Goal: Navigation & Orientation: Find specific page/section

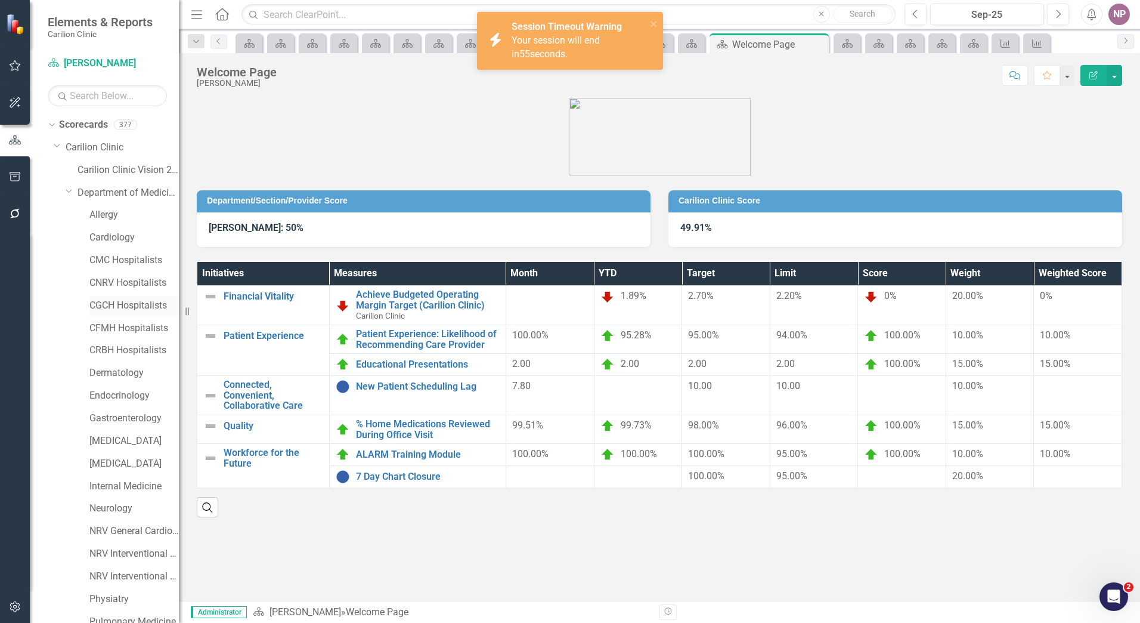
click at [121, 308] on link "CGCH Hospitalists" at bounding box center [133, 306] width 89 height 14
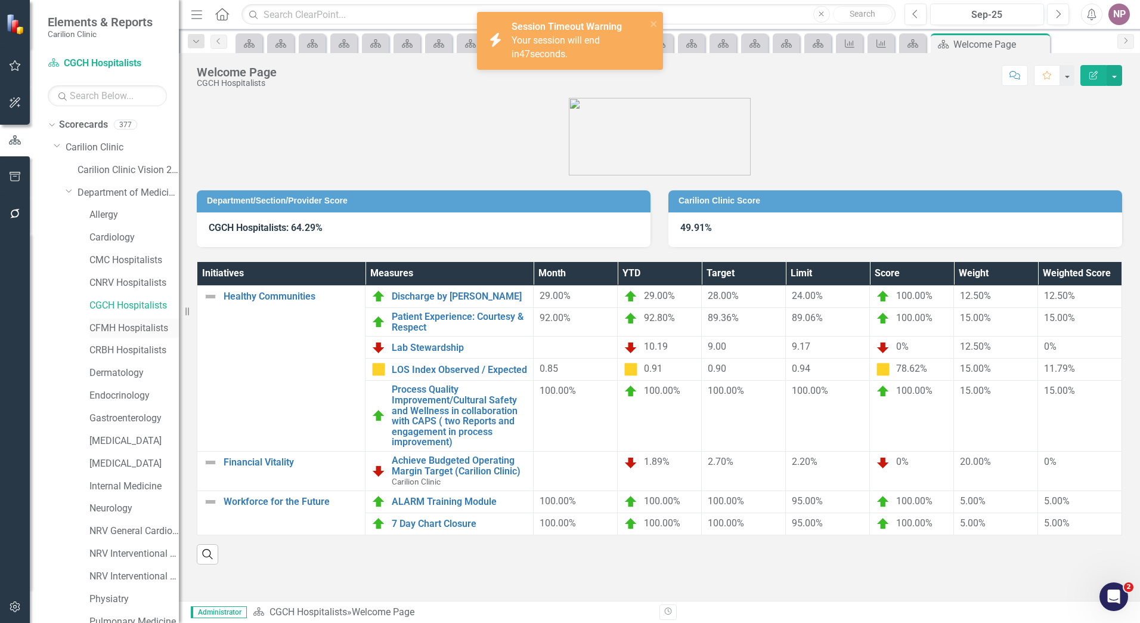
click at [115, 331] on link "CFMH Hospitalists" at bounding box center [133, 329] width 89 height 14
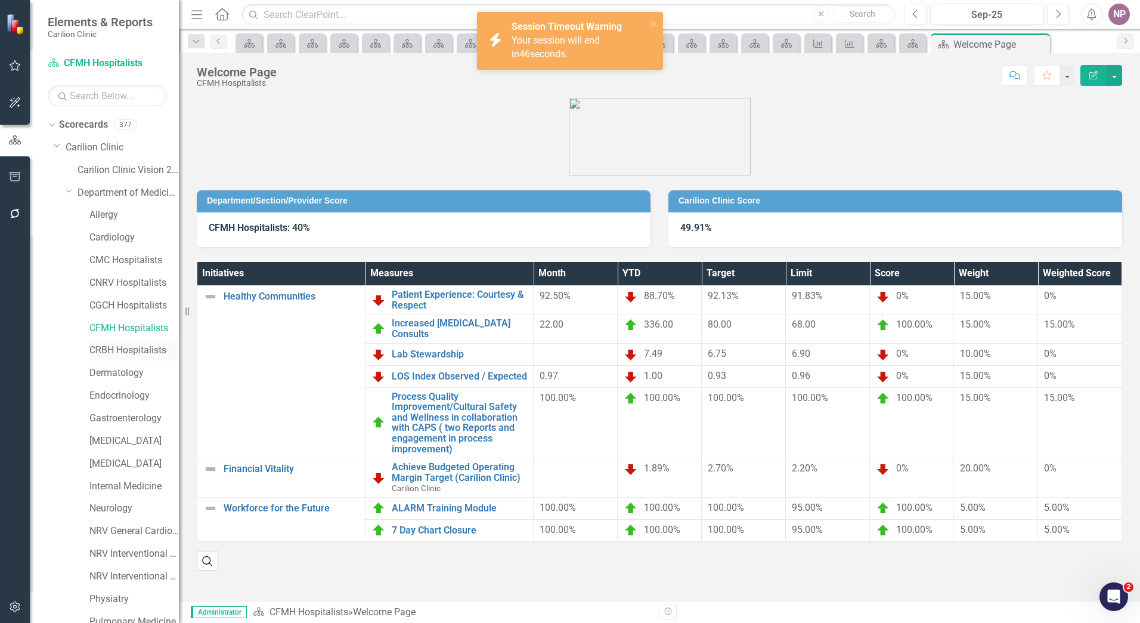
click at [115, 345] on link "CRBH Hospitalists" at bounding box center [133, 351] width 89 height 14
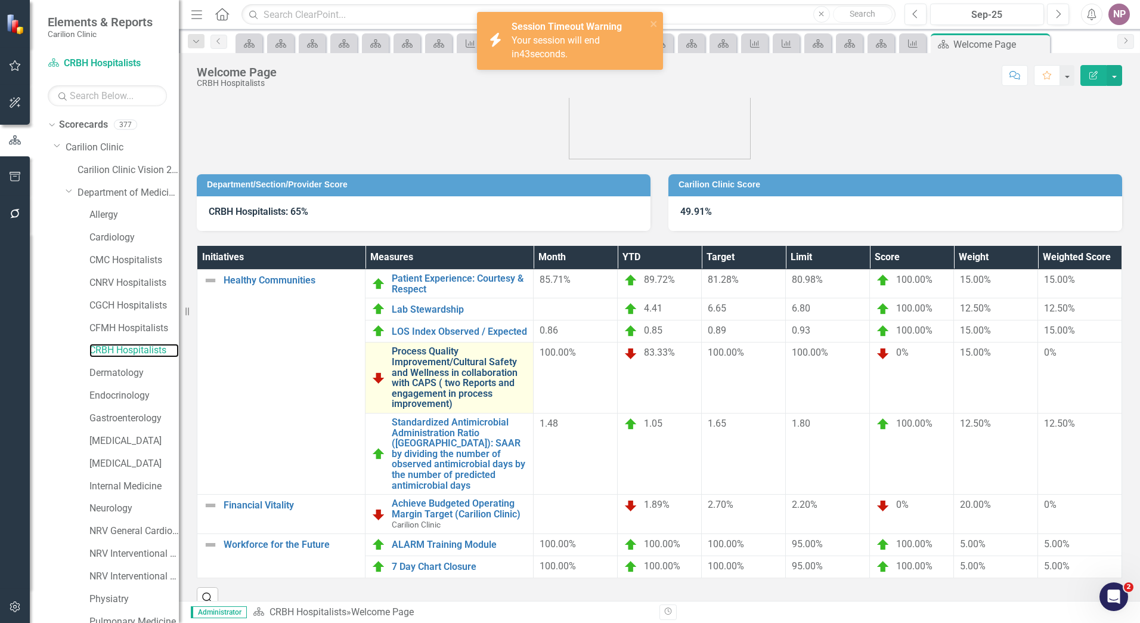
scroll to position [24, 0]
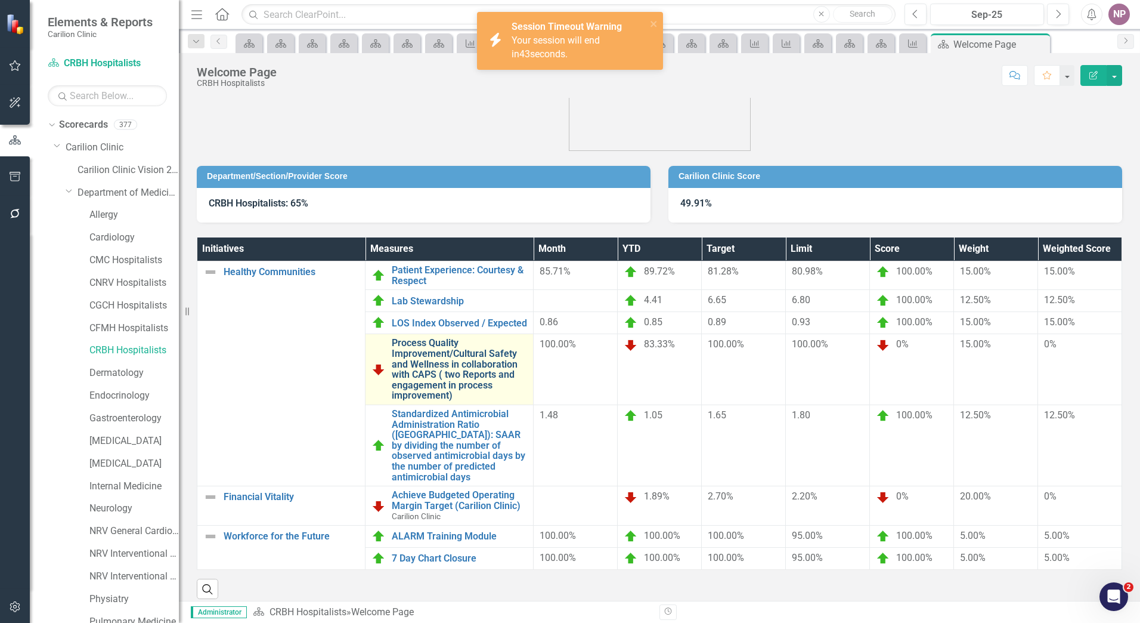
click at [438, 376] on link "Process Quality Improvement/Cultural Safety and Wellness in collaboration with …" at bounding box center [459, 369] width 135 height 63
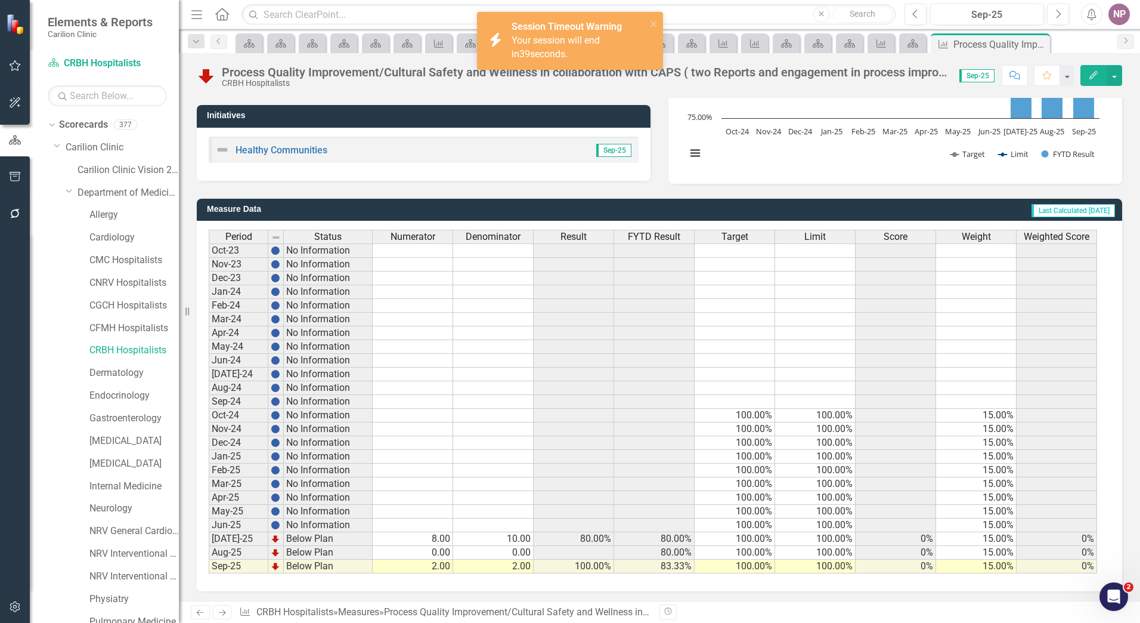
scroll to position [211, 0]
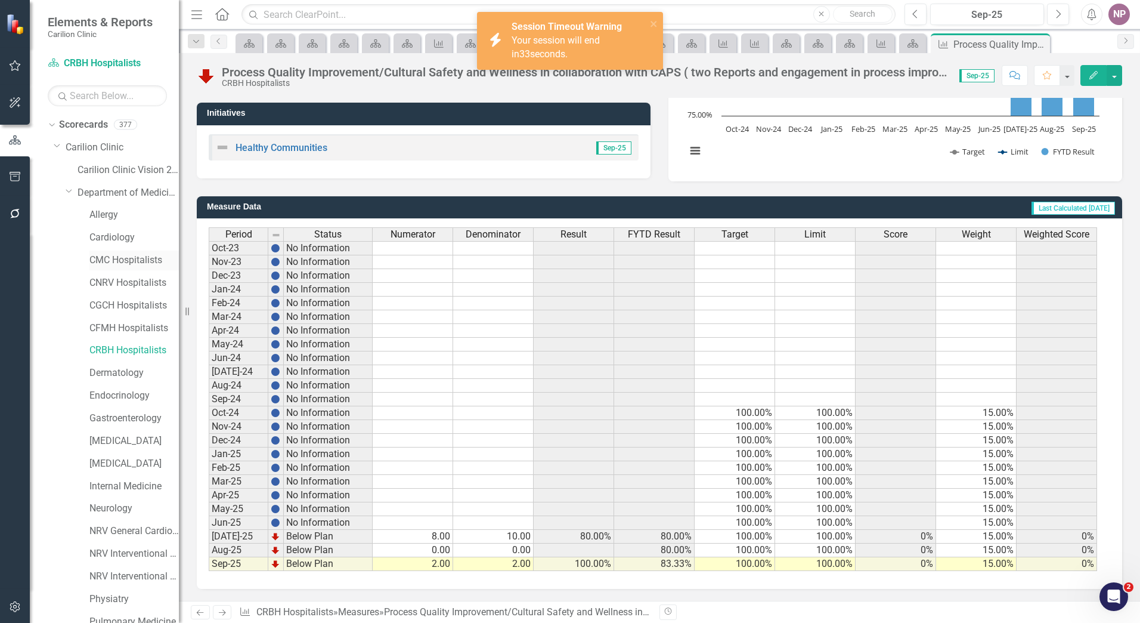
click at [124, 265] on link "CMC Hospitalists" at bounding box center [133, 261] width 89 height 14
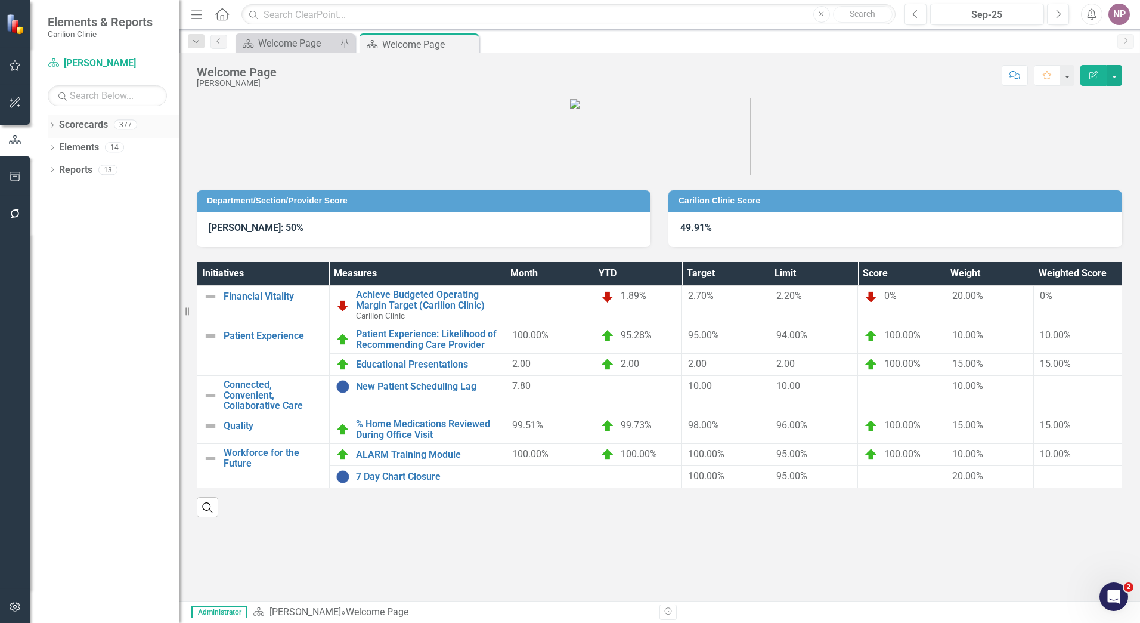
click at [54, 125] on icon at bounding box center [52, 124] width 3 height 5
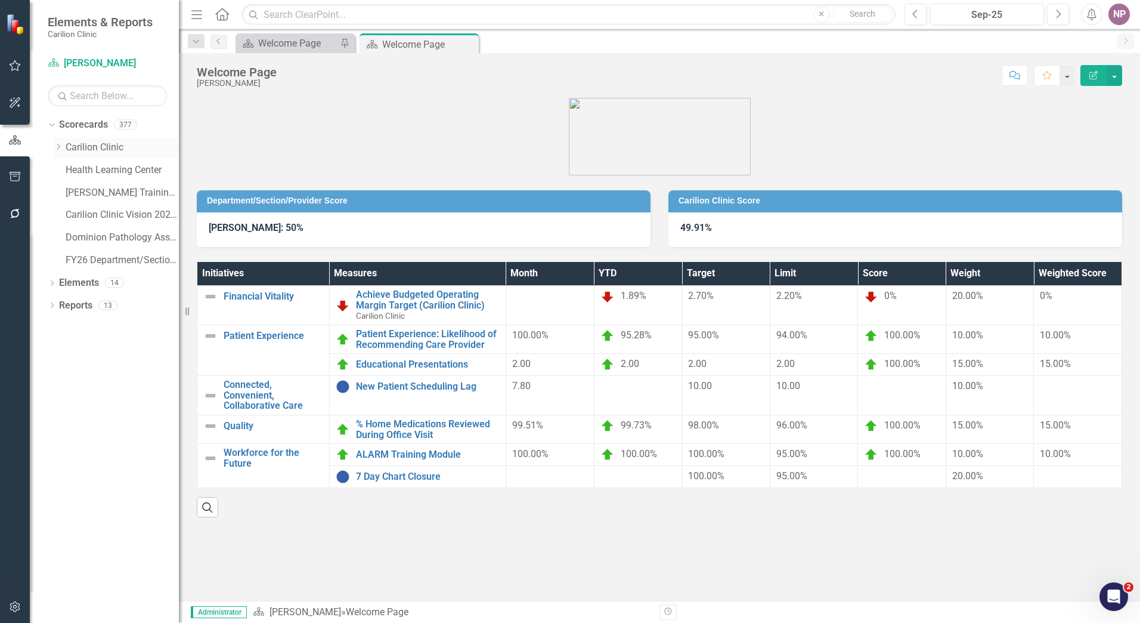
click at [61, 151] on div "Dropdown" at bounding box center [58, 148] width 9 height 10
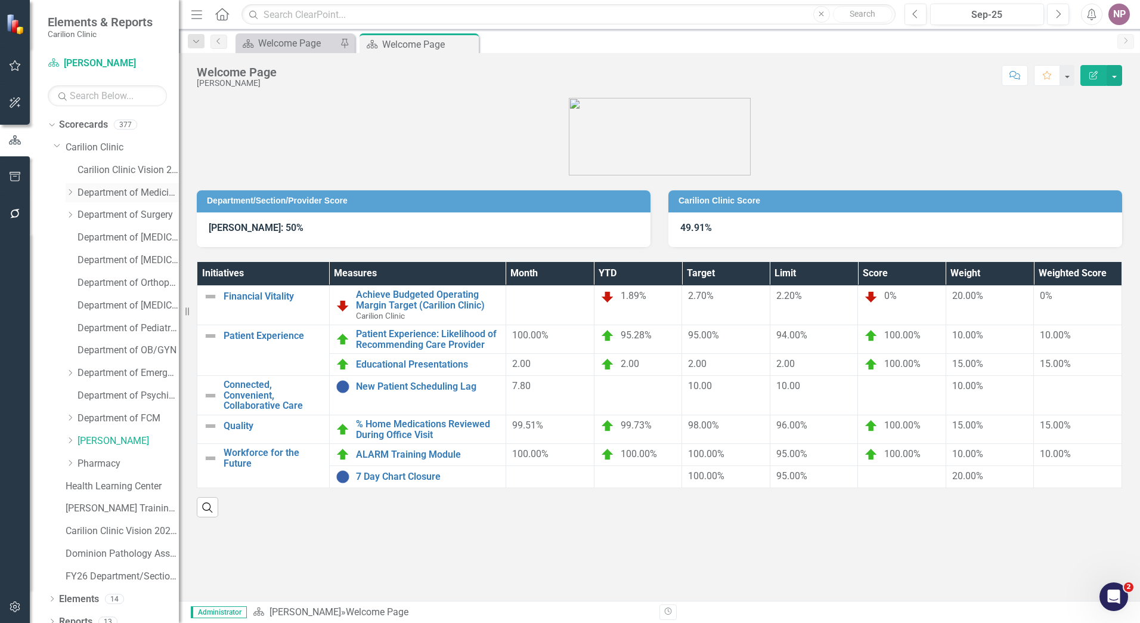
click at [68, 193] on icon "Dropdown" at bounding box center [70, 191] width 9 height 7
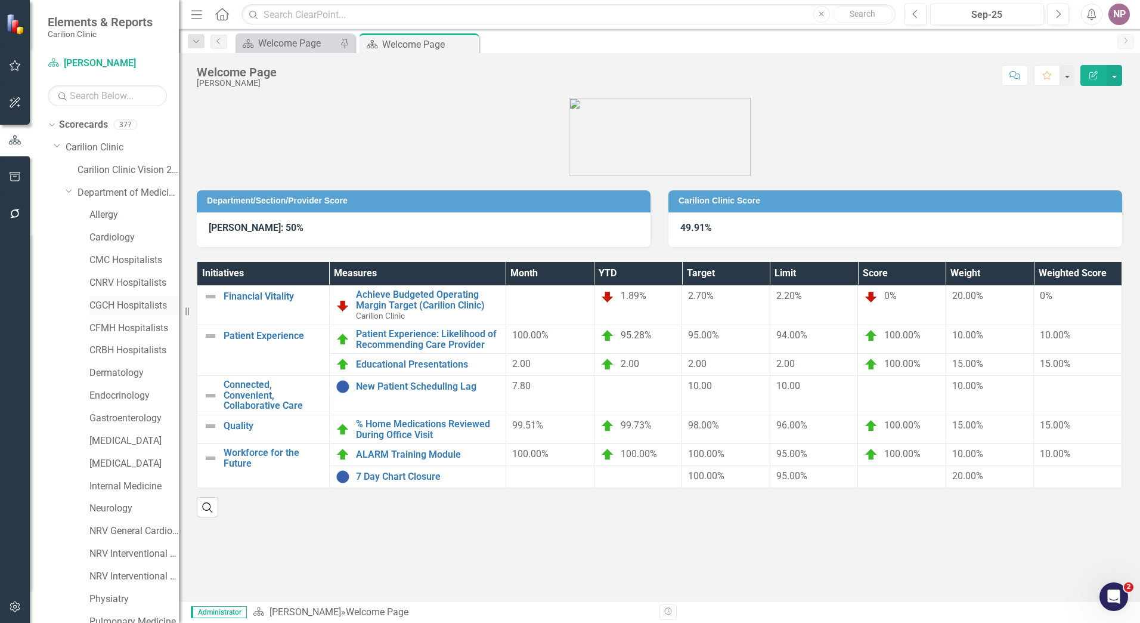
click at [110, 306] on link "CGCH Hospitalists" at bounding box center [133, 306] width 89 height 14
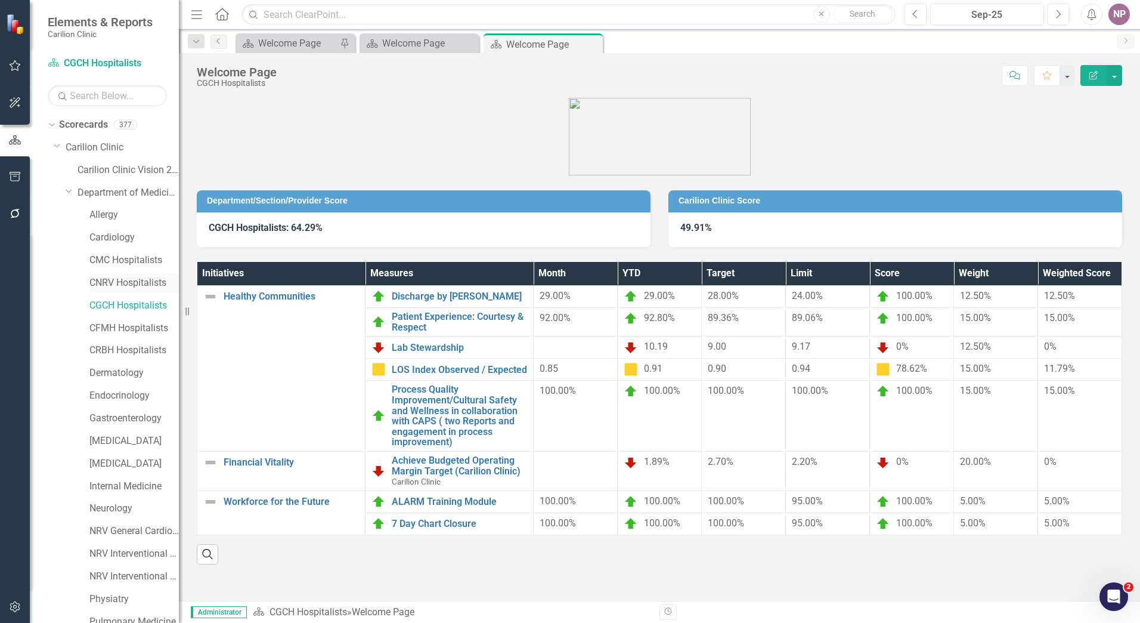
click at [106, 276] on link "CNRV Hospitalists" at bounding box center [133, 283] width 89 height 14
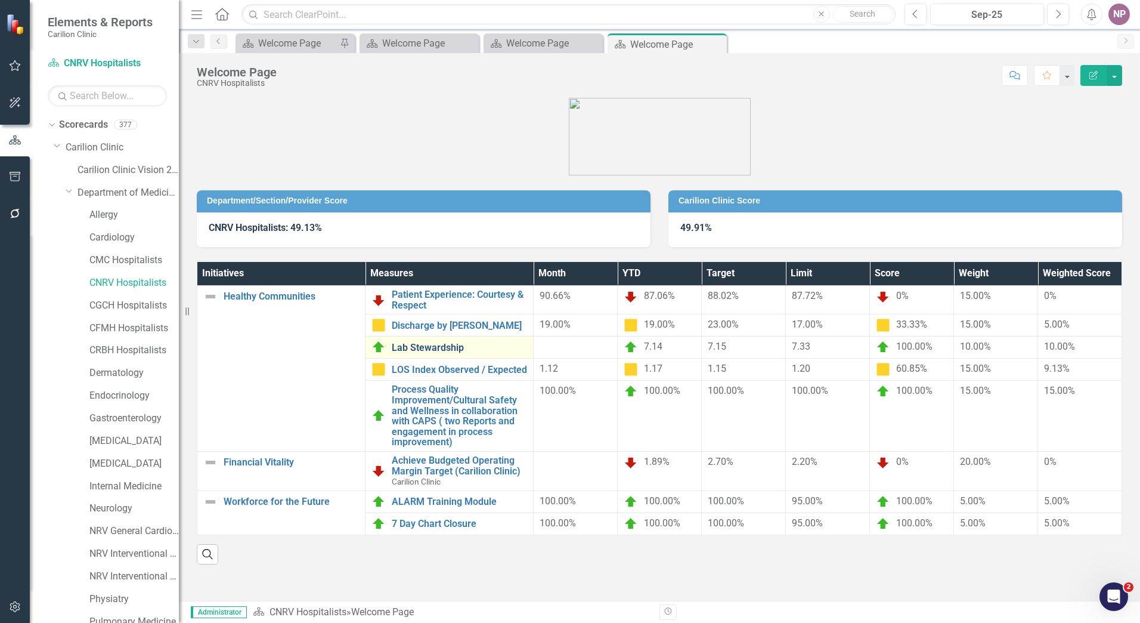
click at [451, 347] on link "Lab Stewardship" at bounding box center [459, 347] width 135 height 11
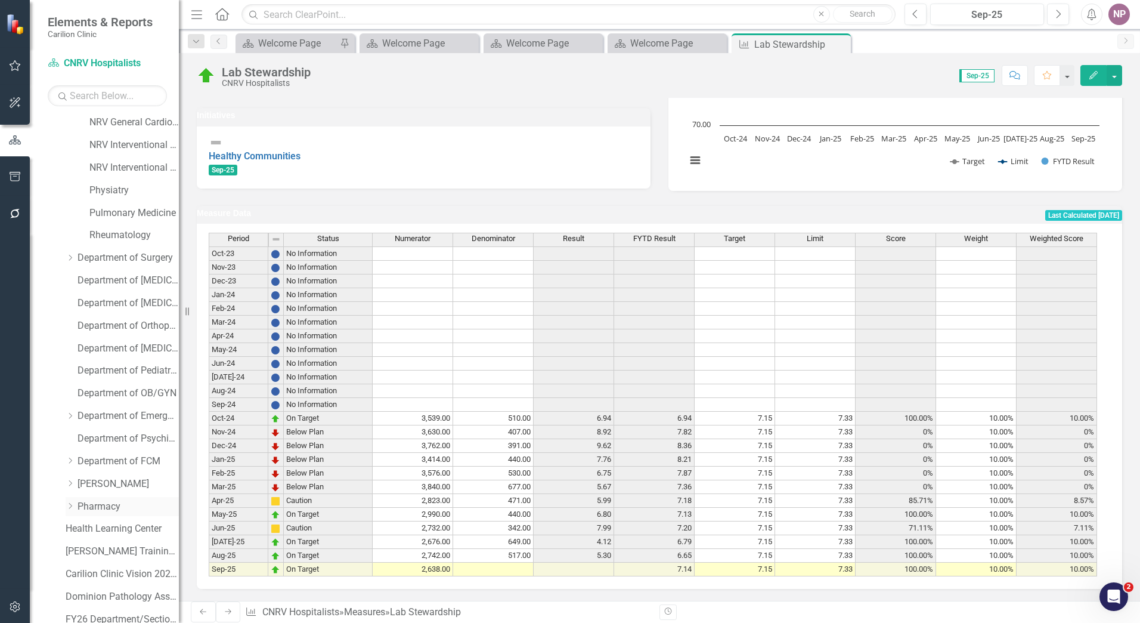
scroll to position [418, 0]
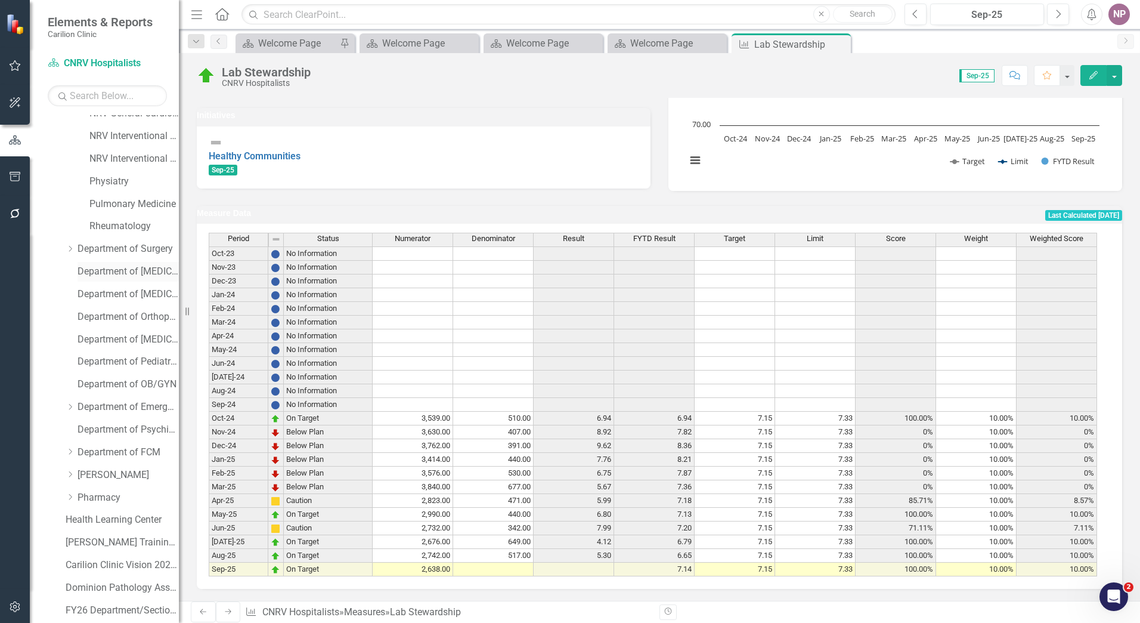
click at [131, 270] on link "Department of [MEDICAL_DATA]" at bounding box center [128, 272] width 101 height 14
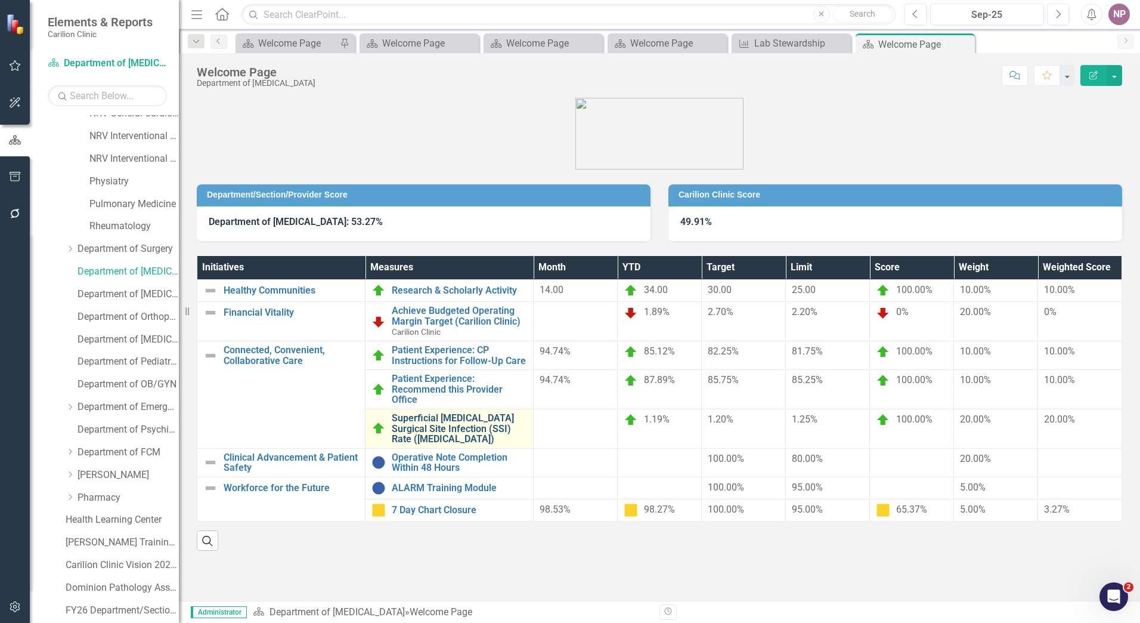
click at [444, 426] on link "Superficial Incision Surgical Site Infection (SSI) Rate (Neurosurgery)" at bounding box center [459, 429] width 135 height 32
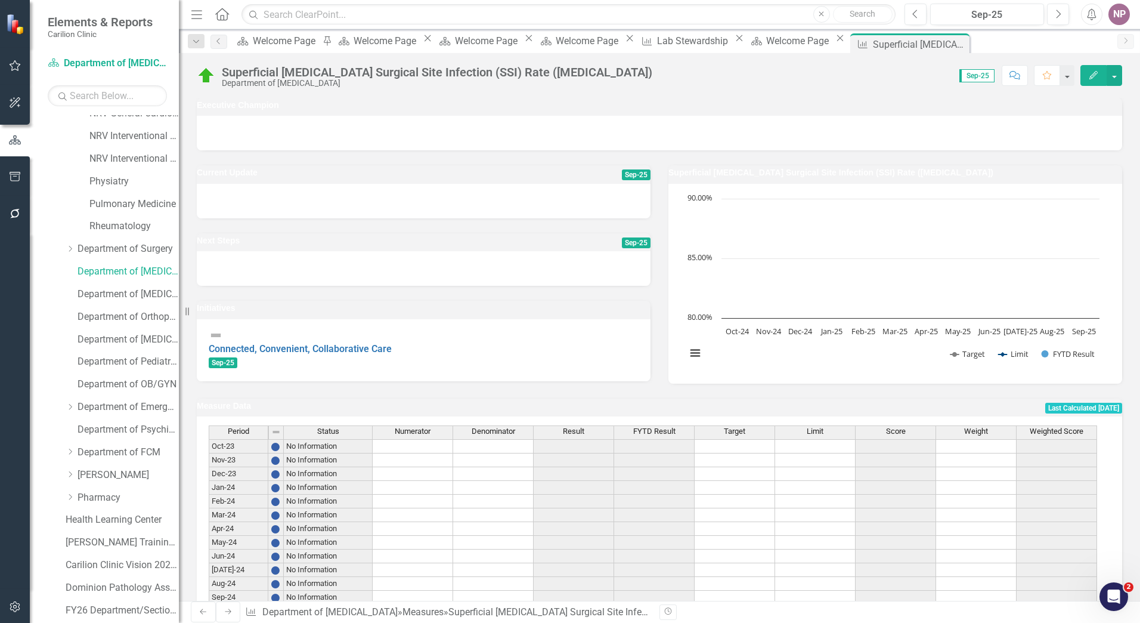
scroll to position [211, 0]
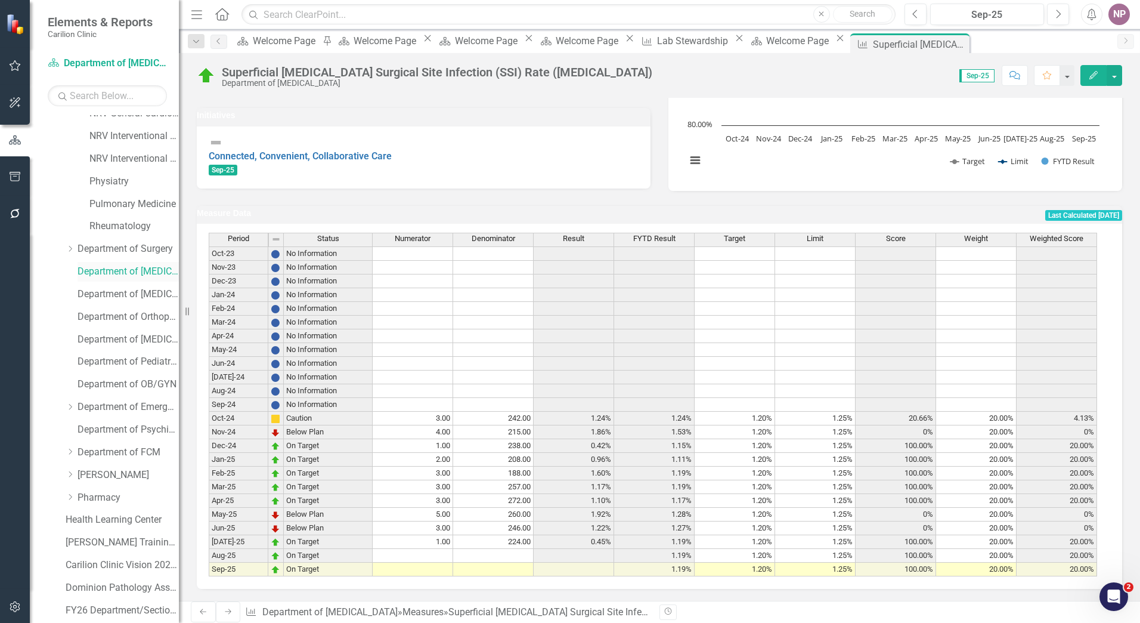
click at [135, 274] on link "Department of [MEDICAL_DATA]" at bounding box center [128, 272] width 101 height 14
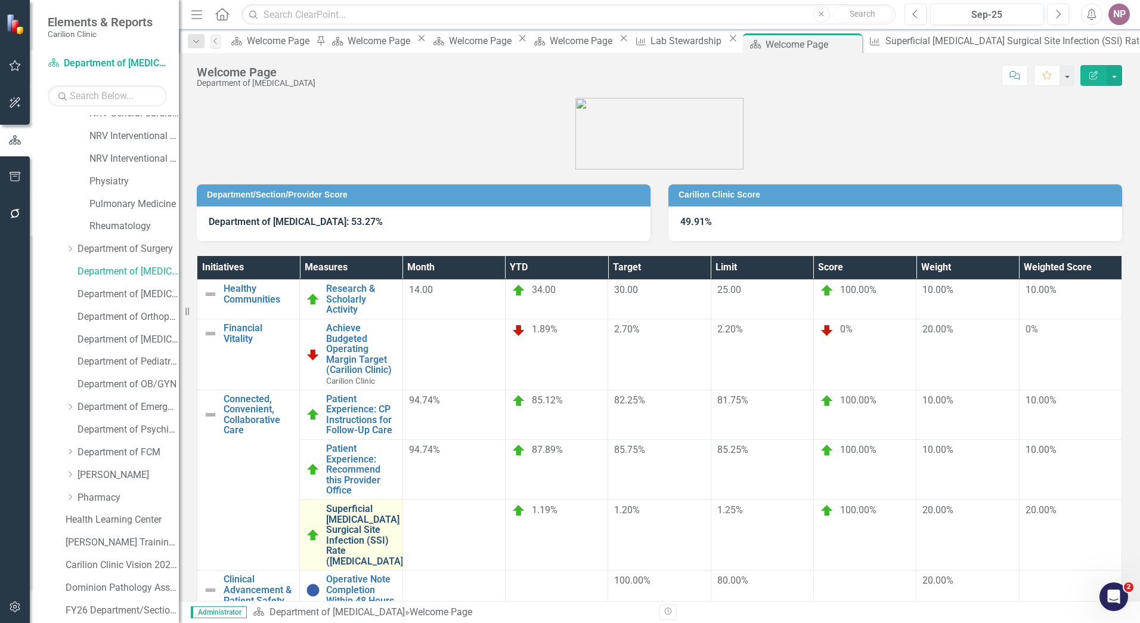
click at [407, 503] on link "Superficial Incision Surgical Site Infection (SSI) Rate (Neurosurgery)" at bounding box center [366, 534] width 81 height 63
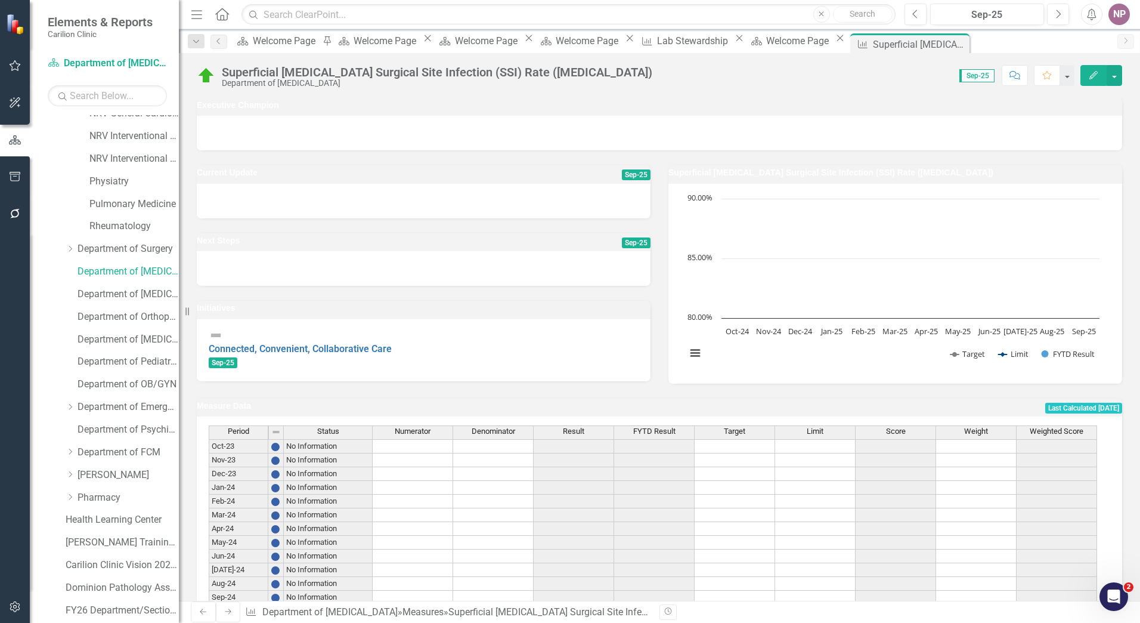
scroll to position [211, 0]
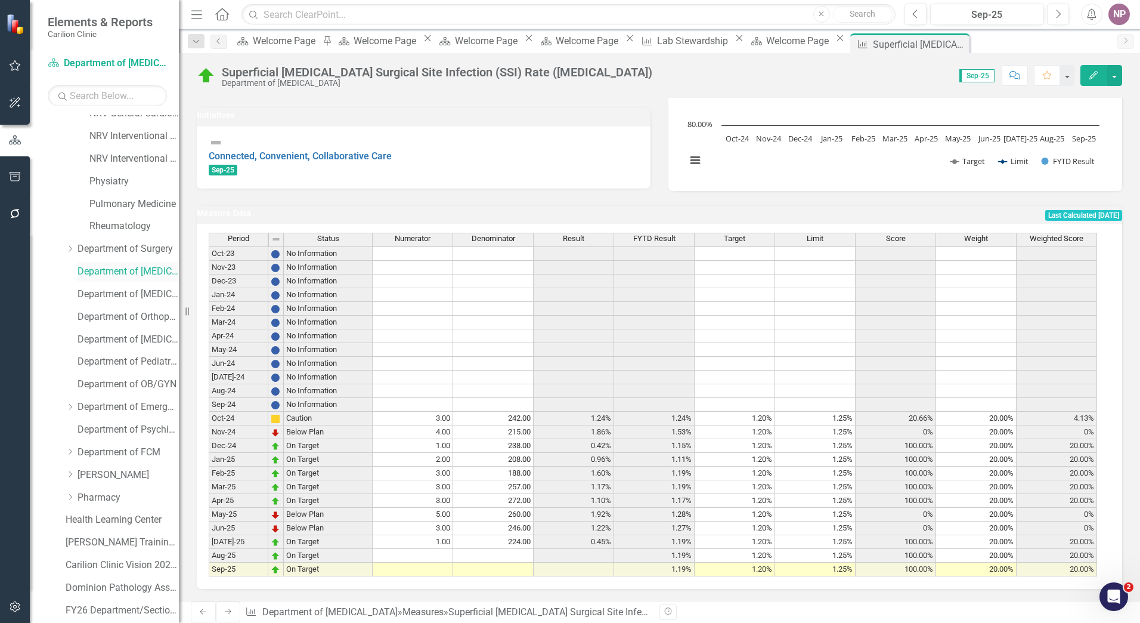
click at [120, 264] on div "Department of [MEDICAL_DATA]" at bounding box center [128, 272] width 101 height 20
click at [152, 279] on div "Department of [MEDICAL_DATA]" at bounding box center [128, 272] width 101 height 20
click at [104, 269] on link "Department of [MEDICAL_DATA]" at bounding box center [128, 272] width 101 height 14
